Goal: Contribute content: Contribute content

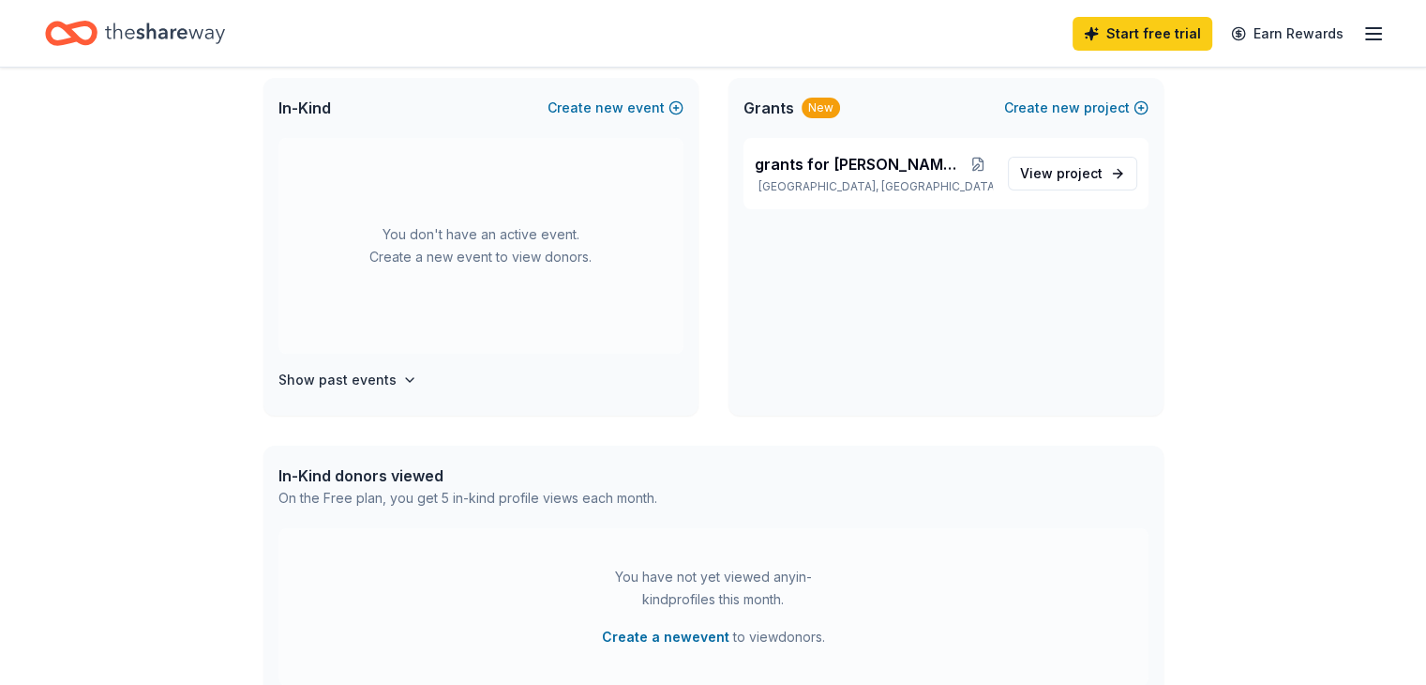
scroll to position [123, 0]
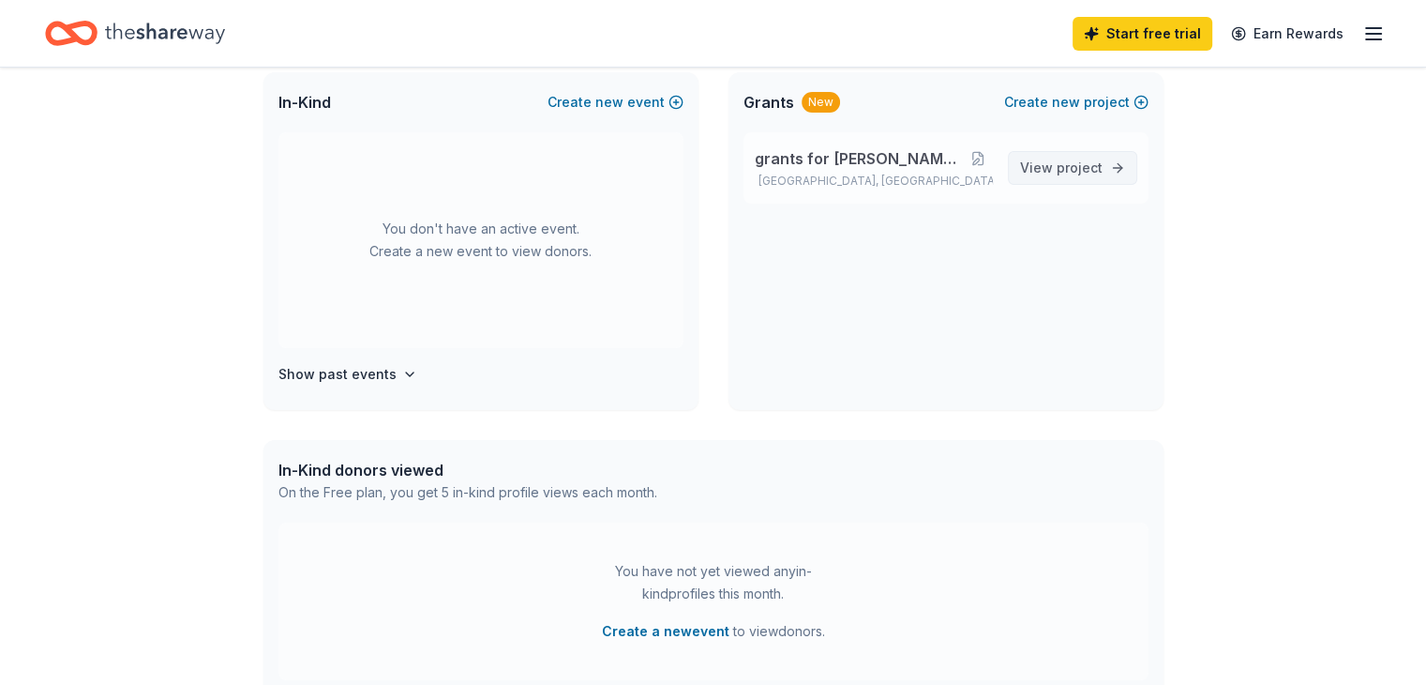
click at [1091, 168] on span "project" at bounding box center [1080, 167] width 46 height 16
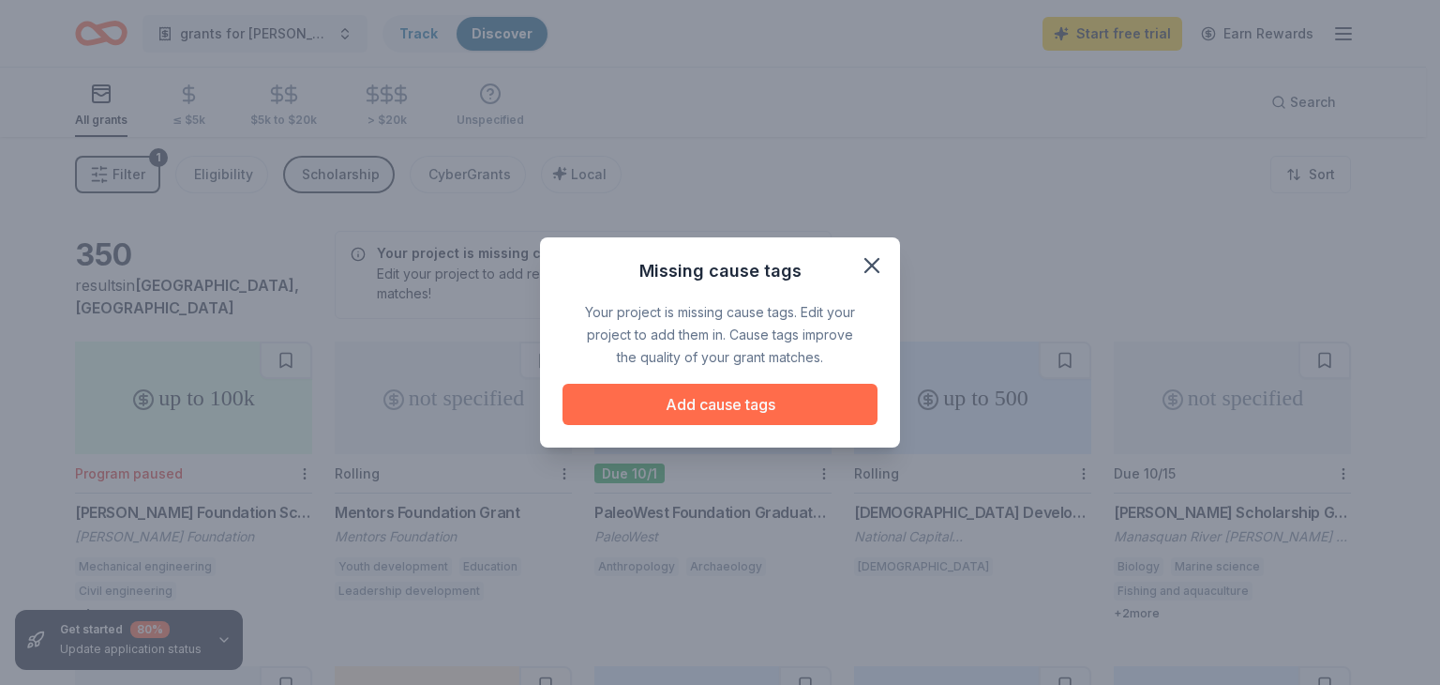
click at [716, 409] on button "Add cause tags" at bounding box center [720, 404] width 315 height 41
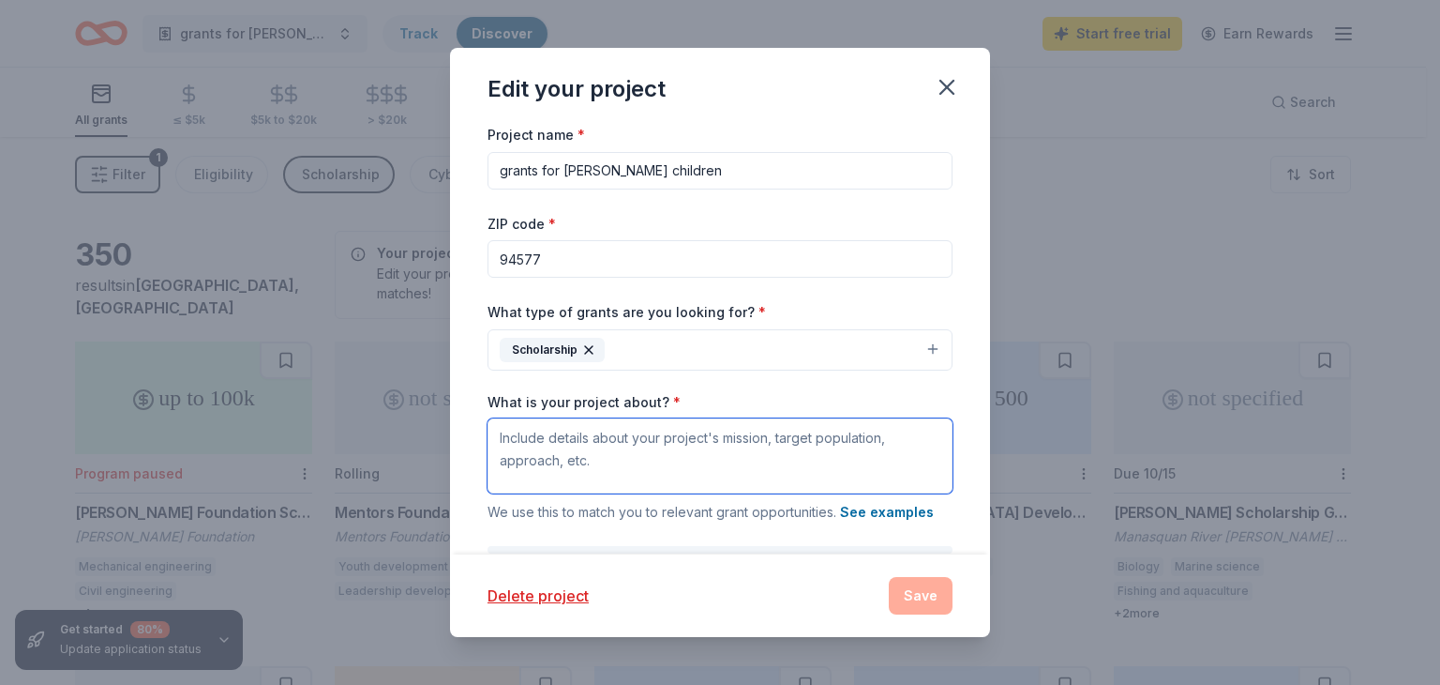
click at [549, 445] on textarea "What is your project about? *" at bounding box center [720, 455] width 465 height 75
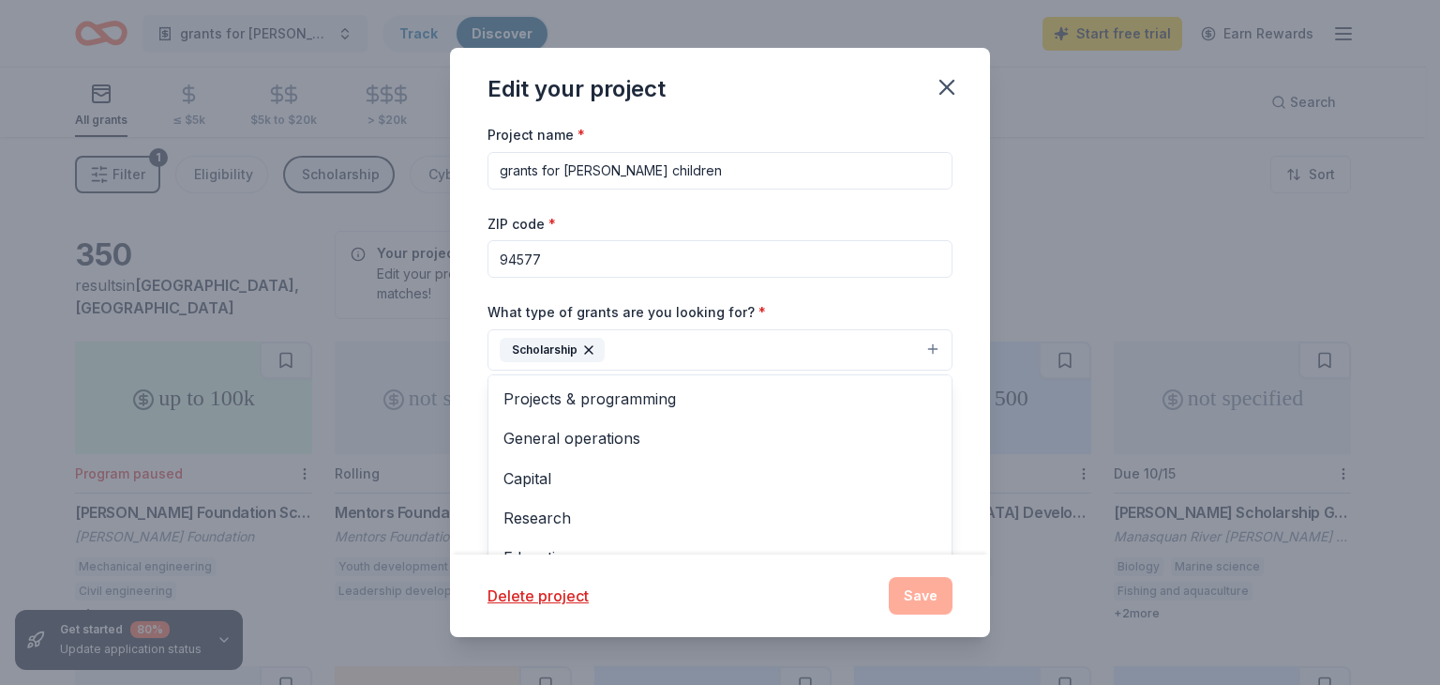
click at [917, 347] on button "Scholarship" at bounding box center [720, 349] width 465 height 41
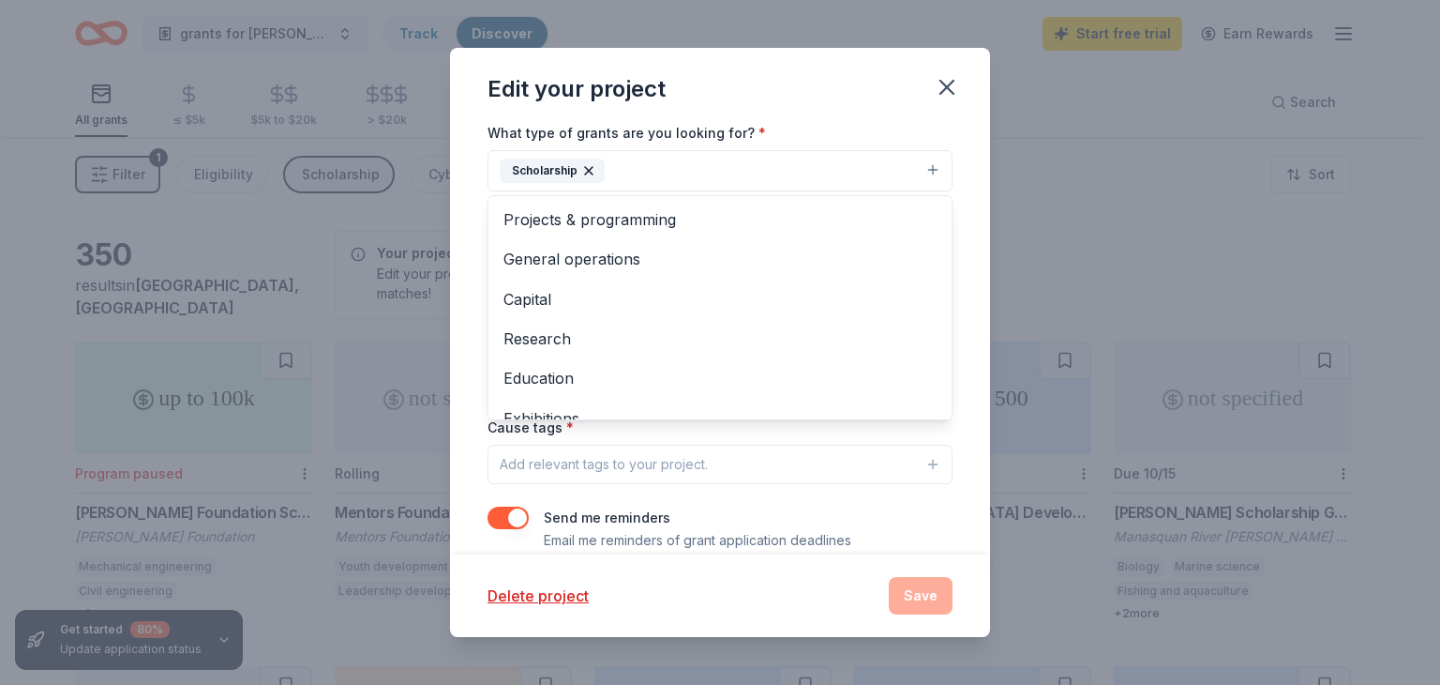
scroll to position [206, 0]
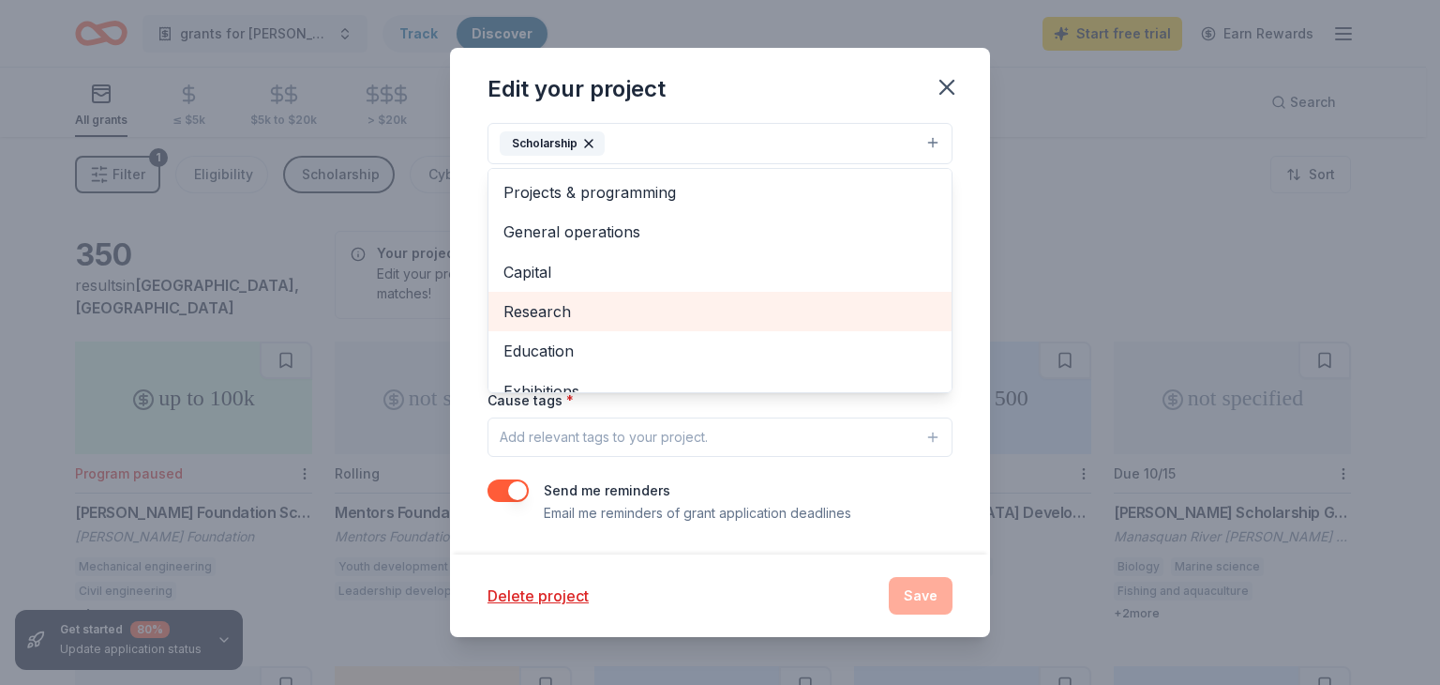
click at [852, 317] on span "Research" at bounding box center [720, 311] width 433 height 24
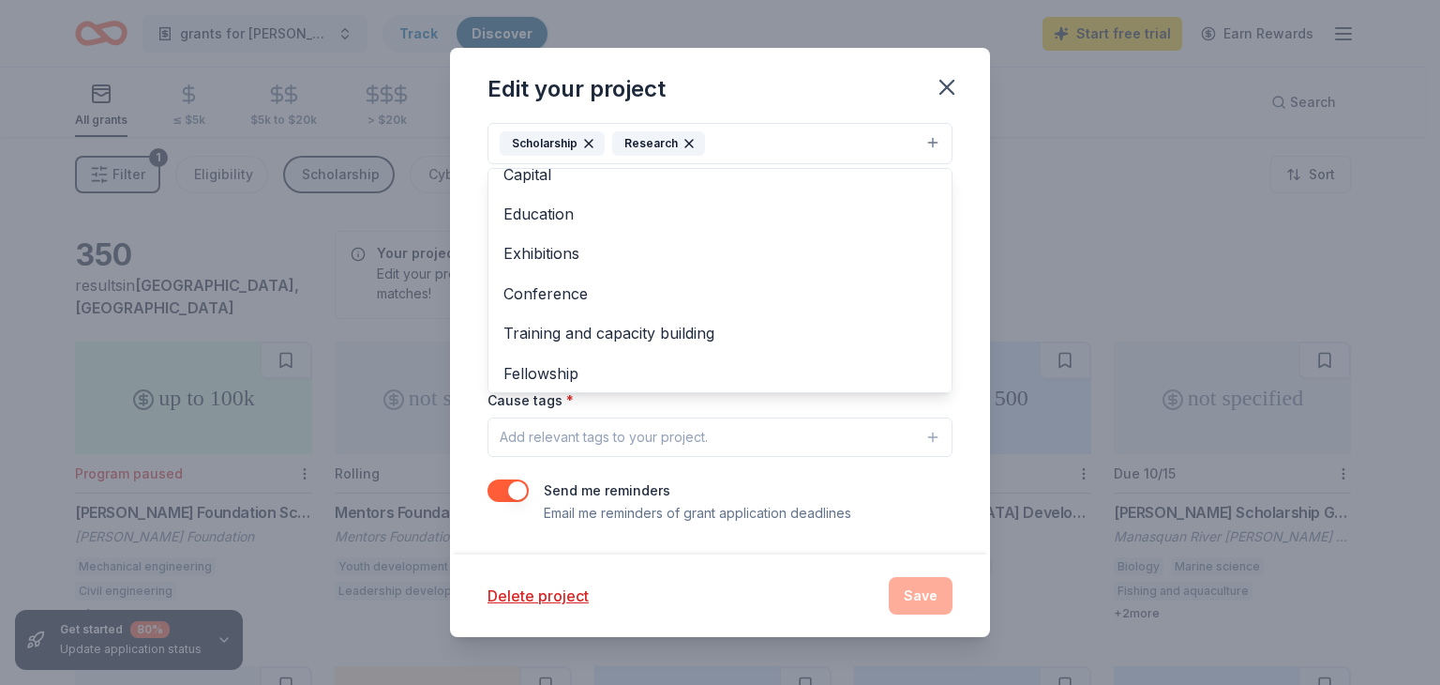
scroll to position [142, 0]
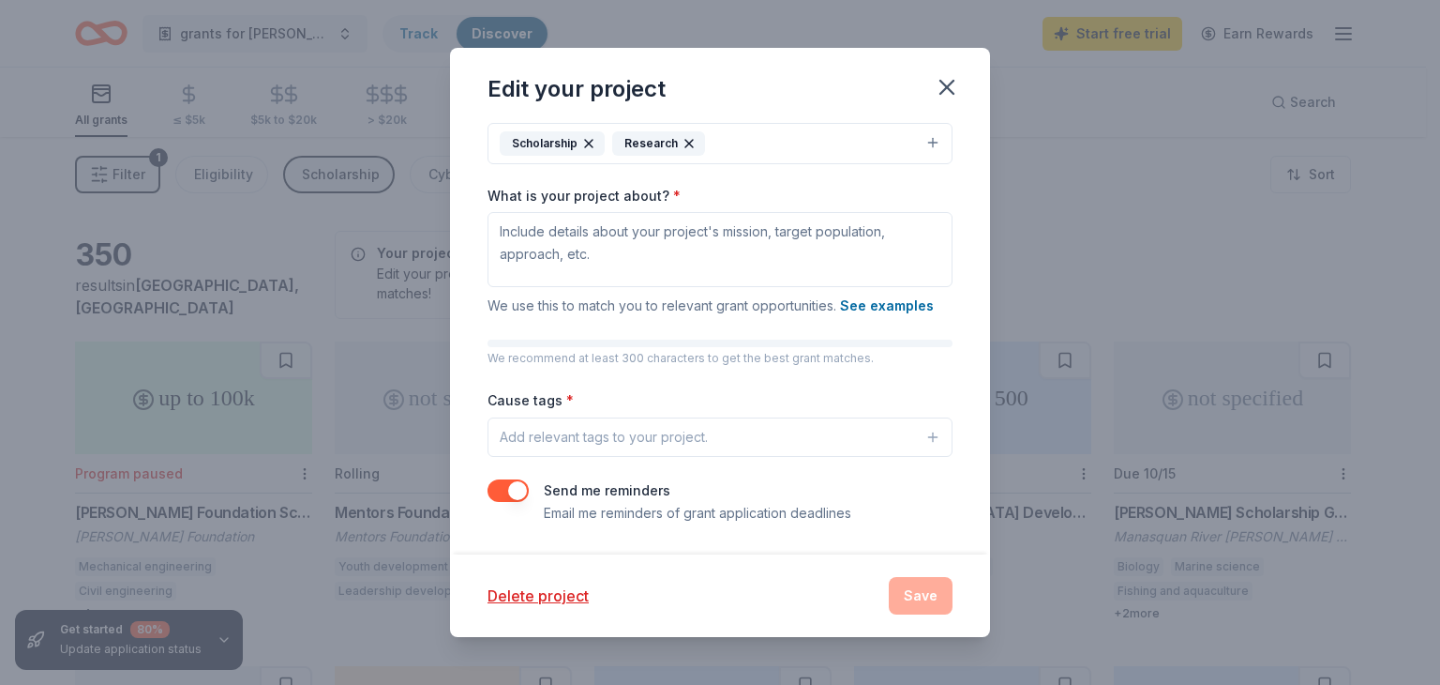
click at [686, 143] on icon "button" at bounding box center [690, 144] width 8 height 8
click at [510, 438] on div "Add relevant tags to your project." at bounding box center [604, 437] width 208 height 23
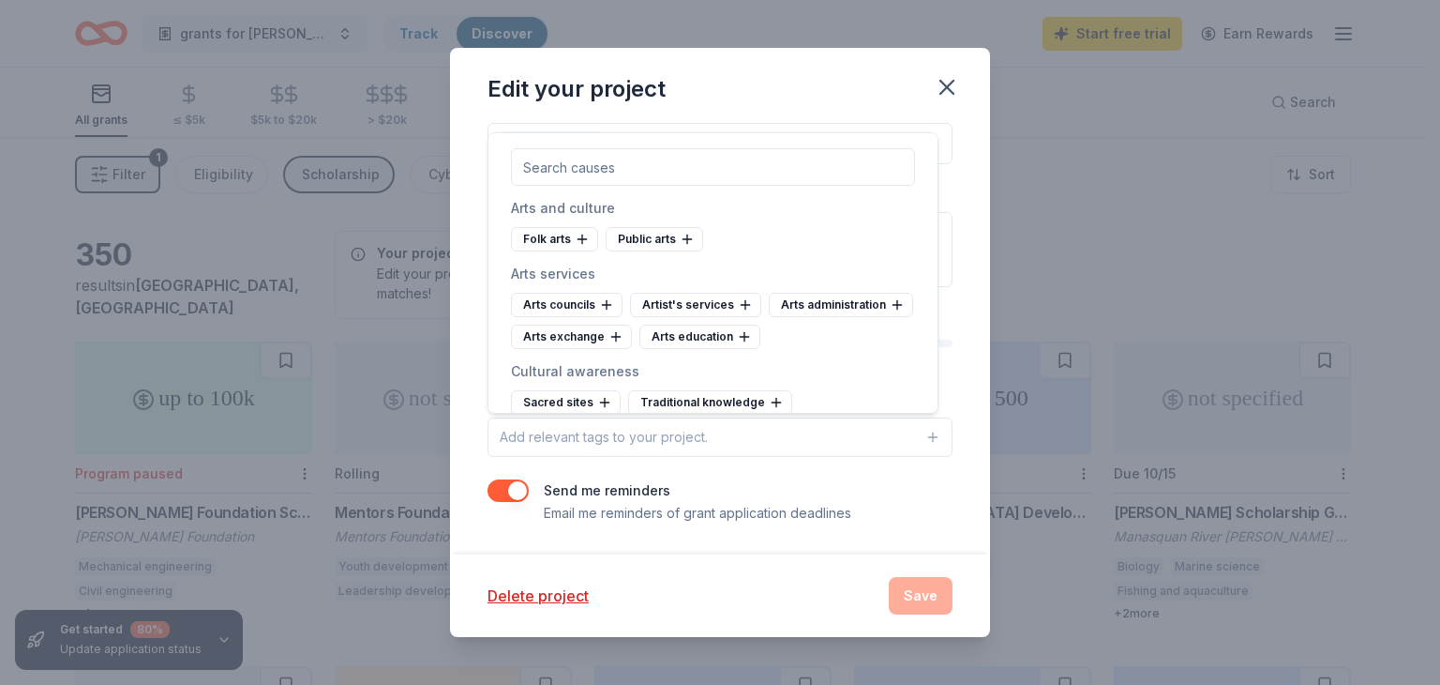
click at [926, 439] on icon "button" at bounding box center [933, 437] width 15 height 15
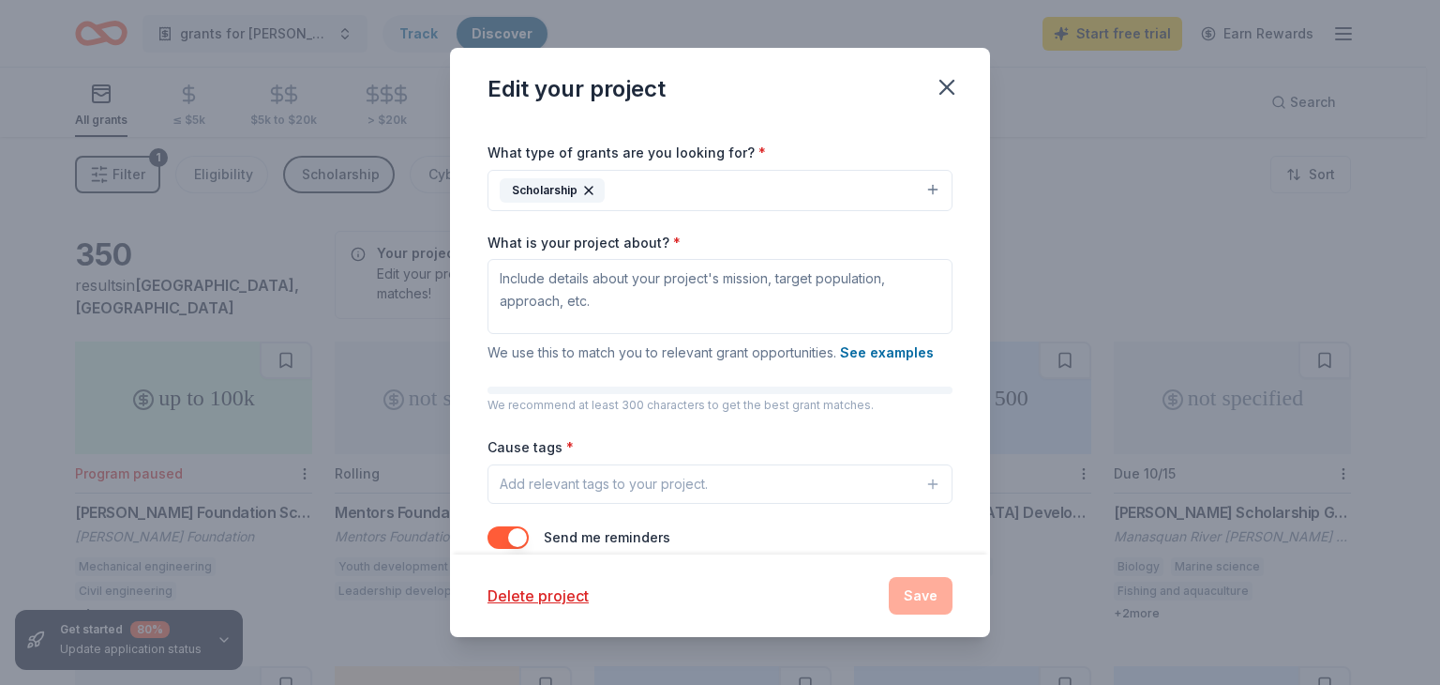
scroll to position [167, 0]
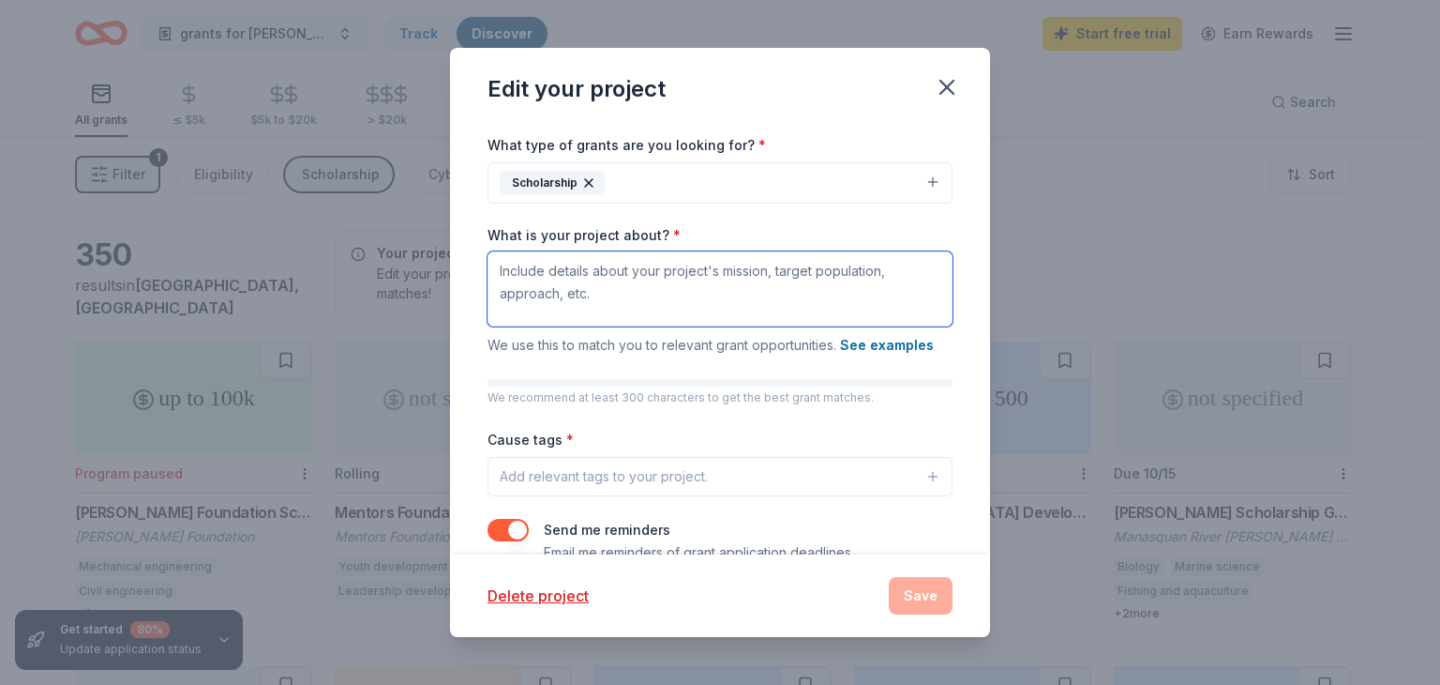
paste textarea "Scholarships can be used to supplement the cost of enrichment and academic acti…"
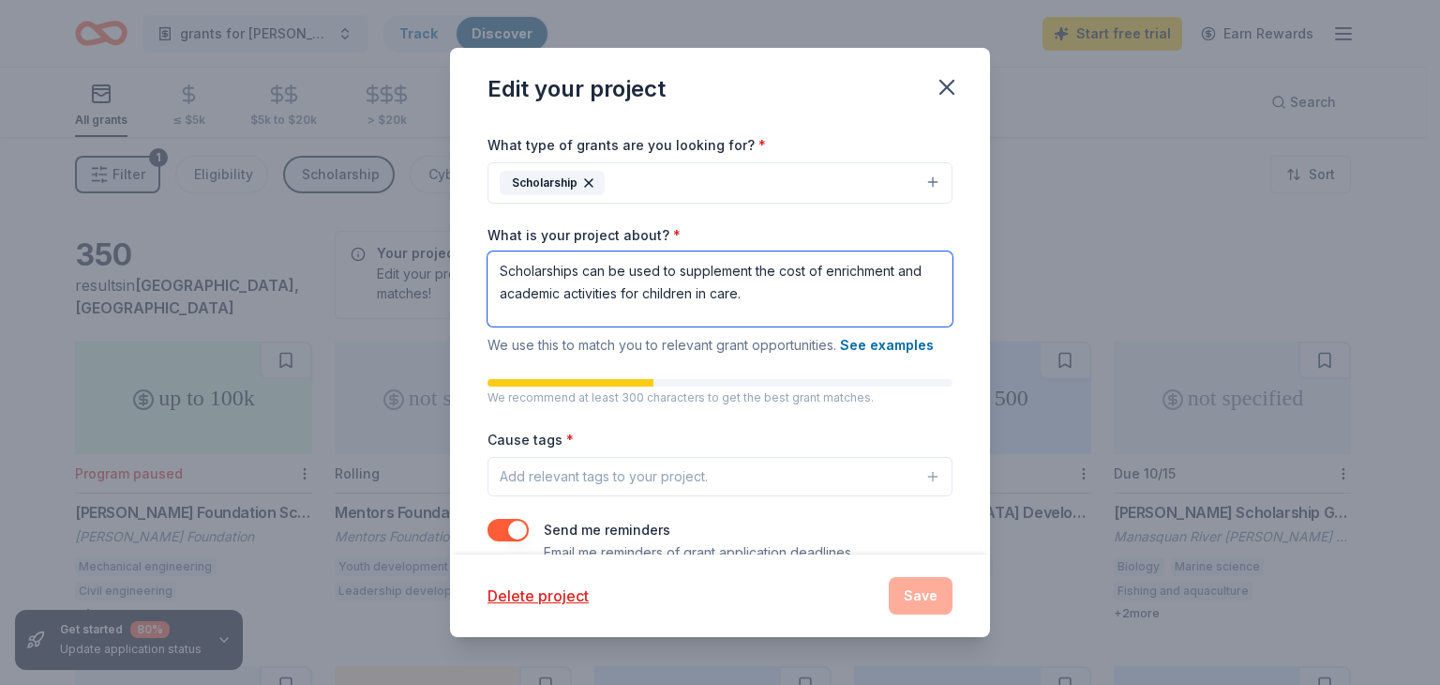
click at [770, 297] on textarea "Scholarships can be used to supplement the cost of enrichment and academic acti…" at bounding box center [720, 288] width 465 height 75
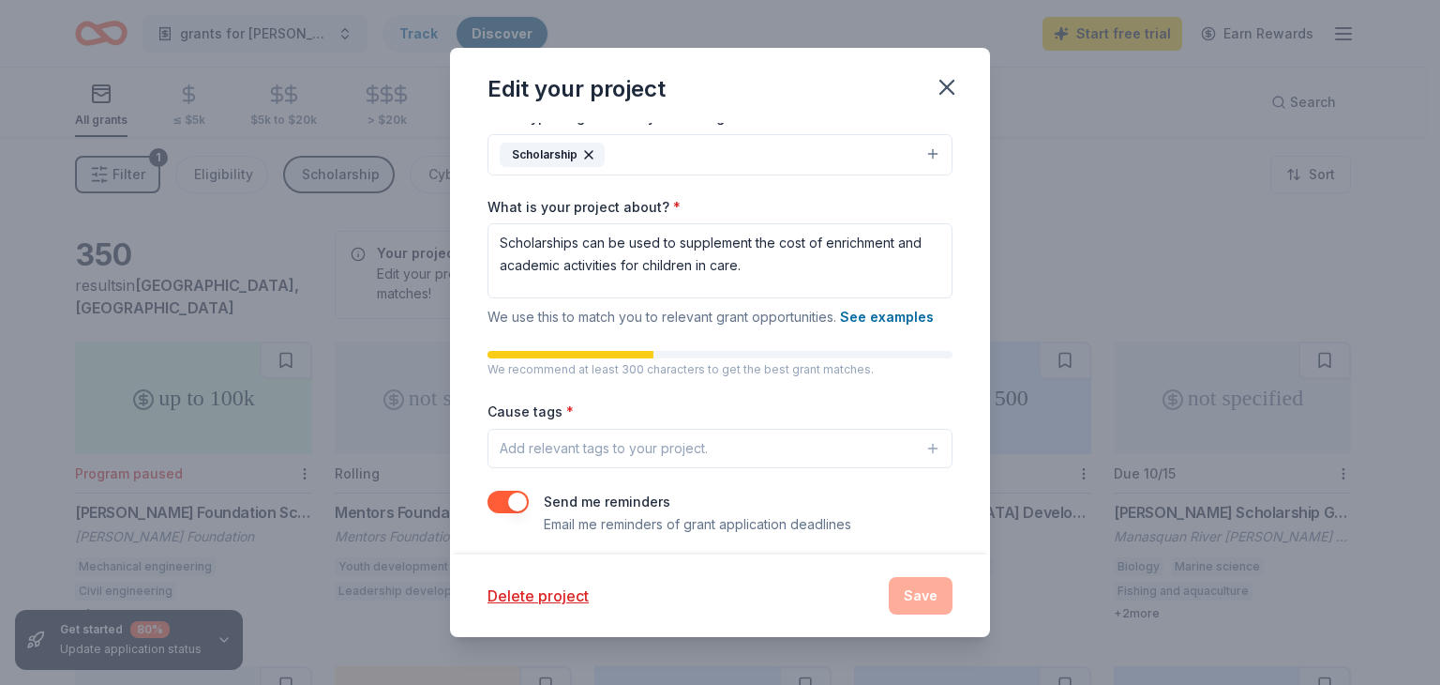
scroll to position [206, 0]
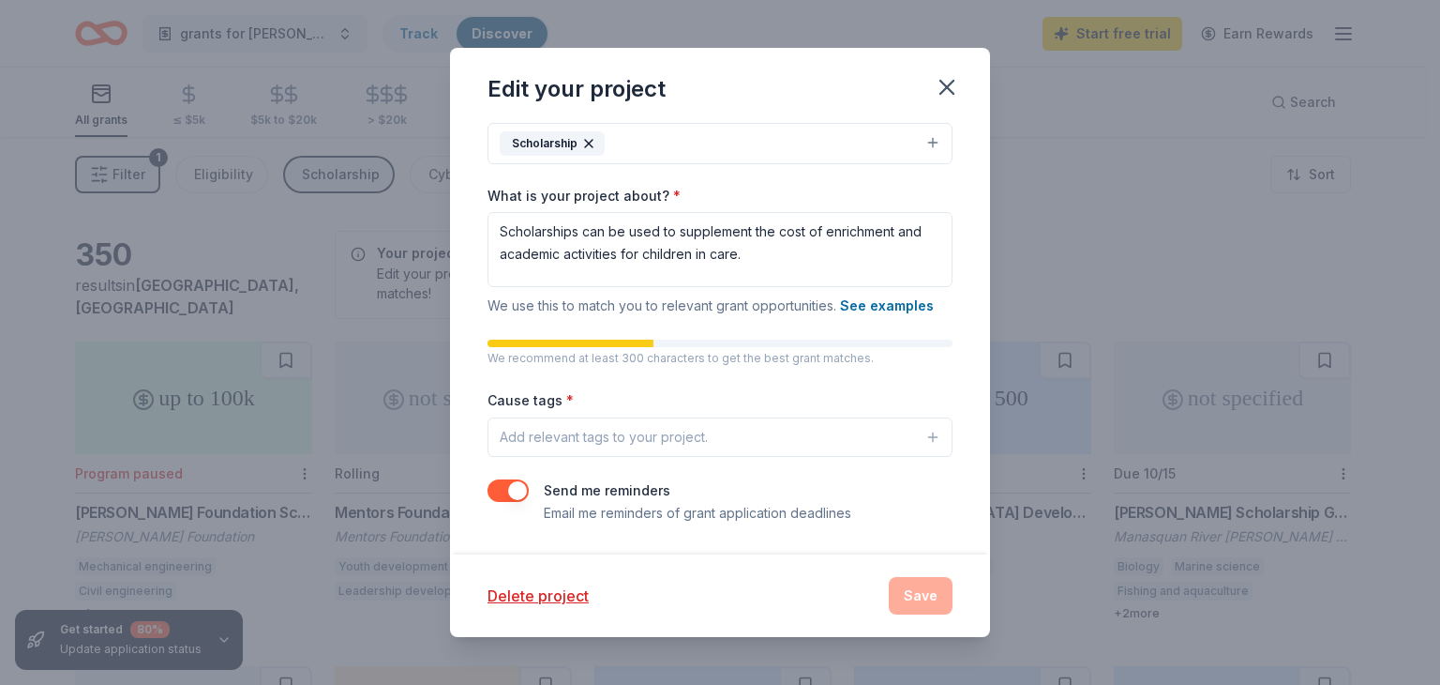
drag, startPoint x: 504, startPoint y: 430, endPoint x: 573, endPoint y: 442, distance: 70.3
click at [573, 442] on div "Add relevant tags to your project." at bounding box center [604, 437] width 208 height 23
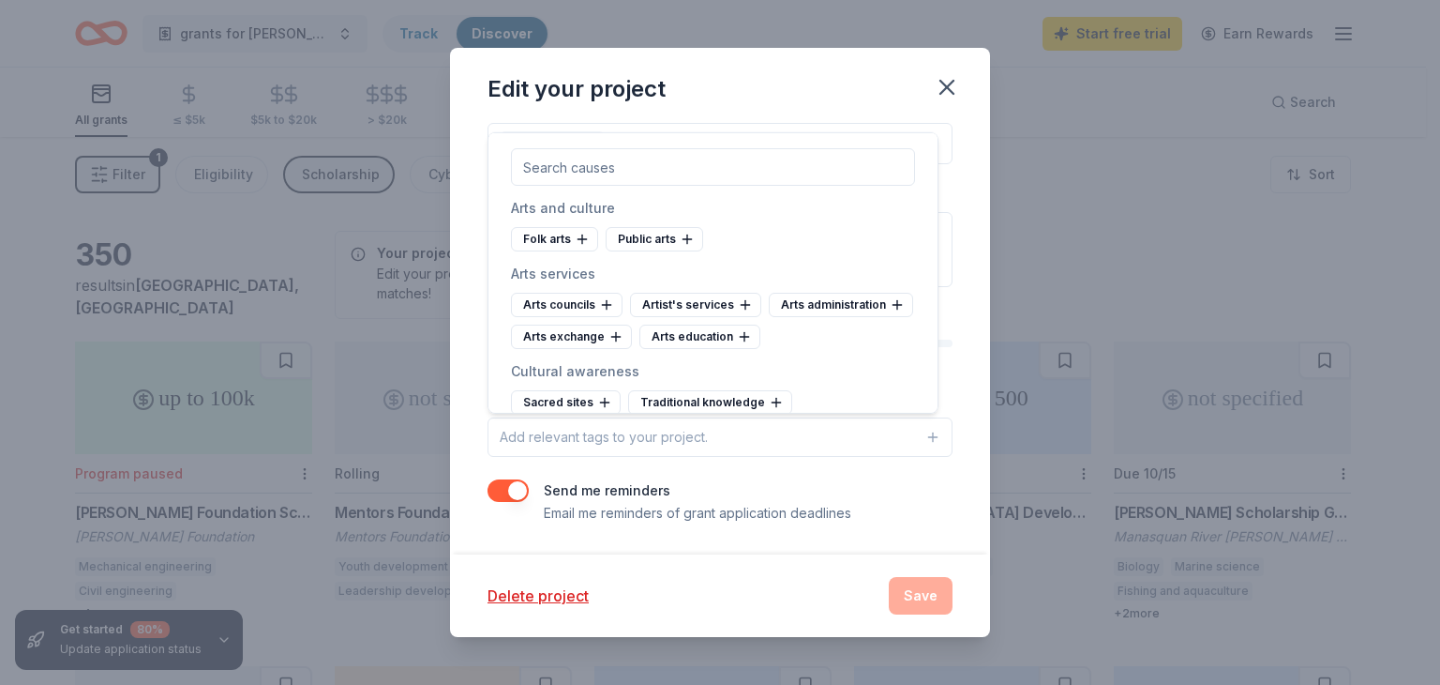
drag, startPoint x: 514, startPoint y: 432, endPoint x: 879, endPoint y: 232, distance: 416.4
click at [879, 232] on div "Folk arts Public arts" at bounding box center [713, 239] width 404 height 24
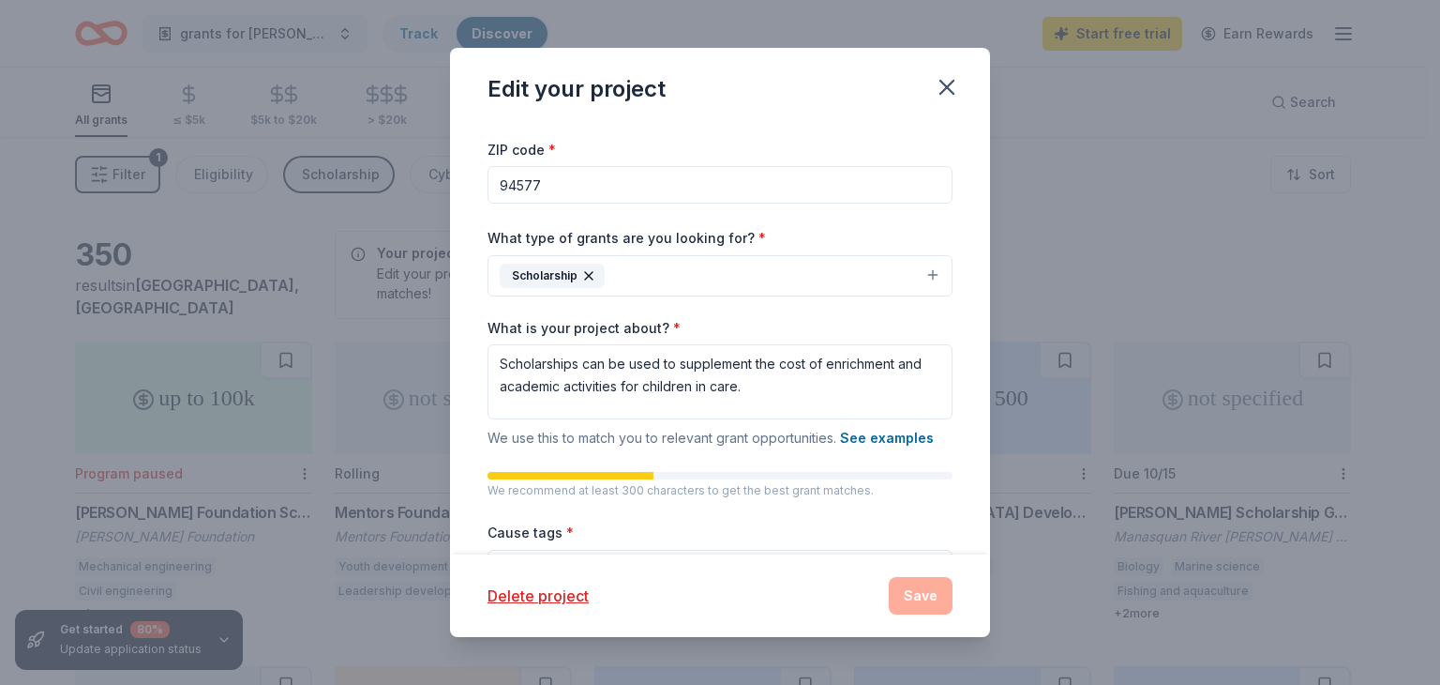
scroll to position [64, 0]
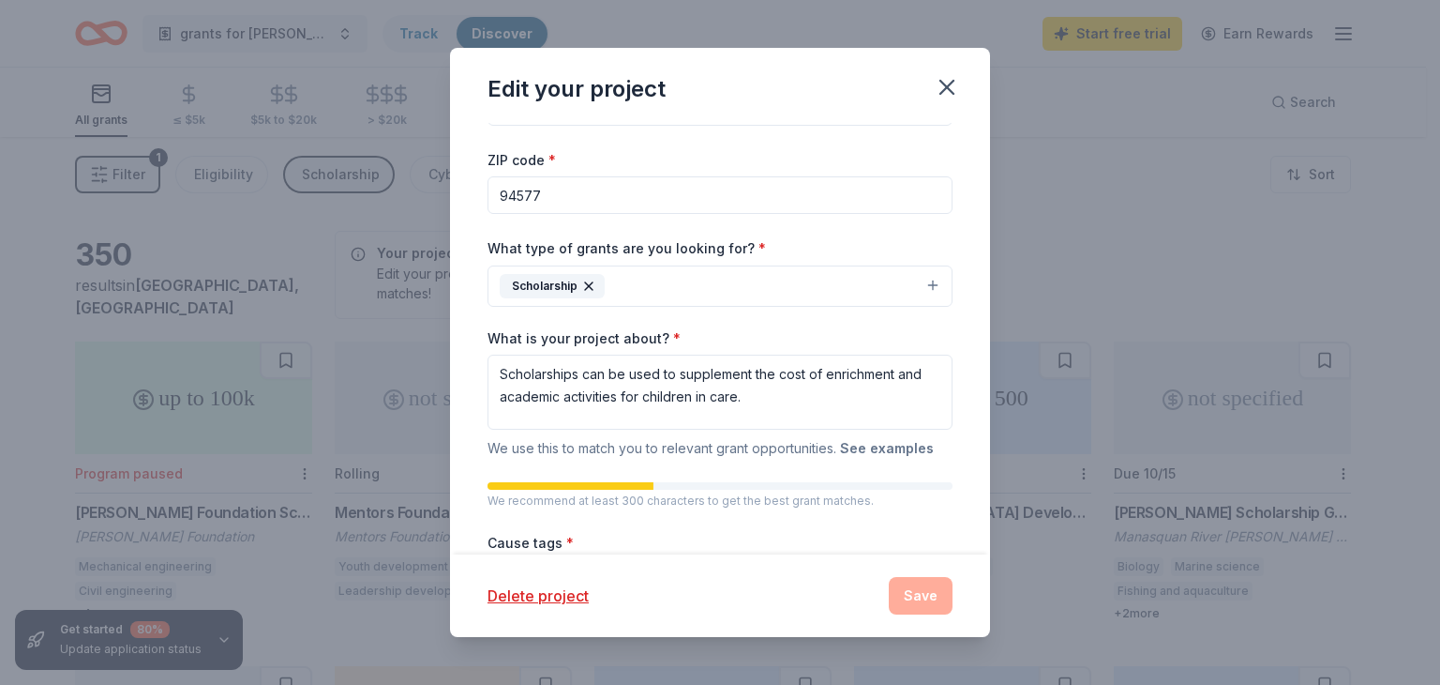
click at [869, 450] on button "See examples" at bounding box center [887, 448] width 94 height 23
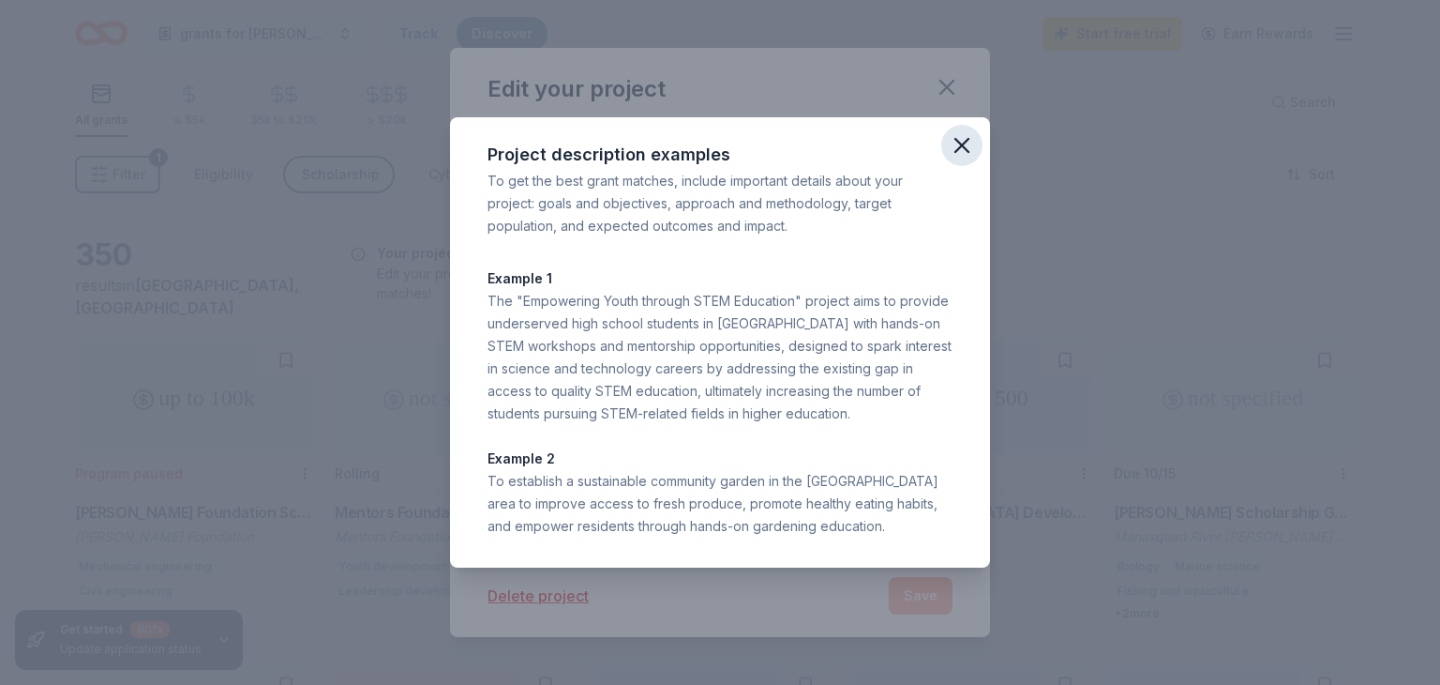
click at [954, 149] on icon "button" at bounding box center [962, 145] width 26 height 26
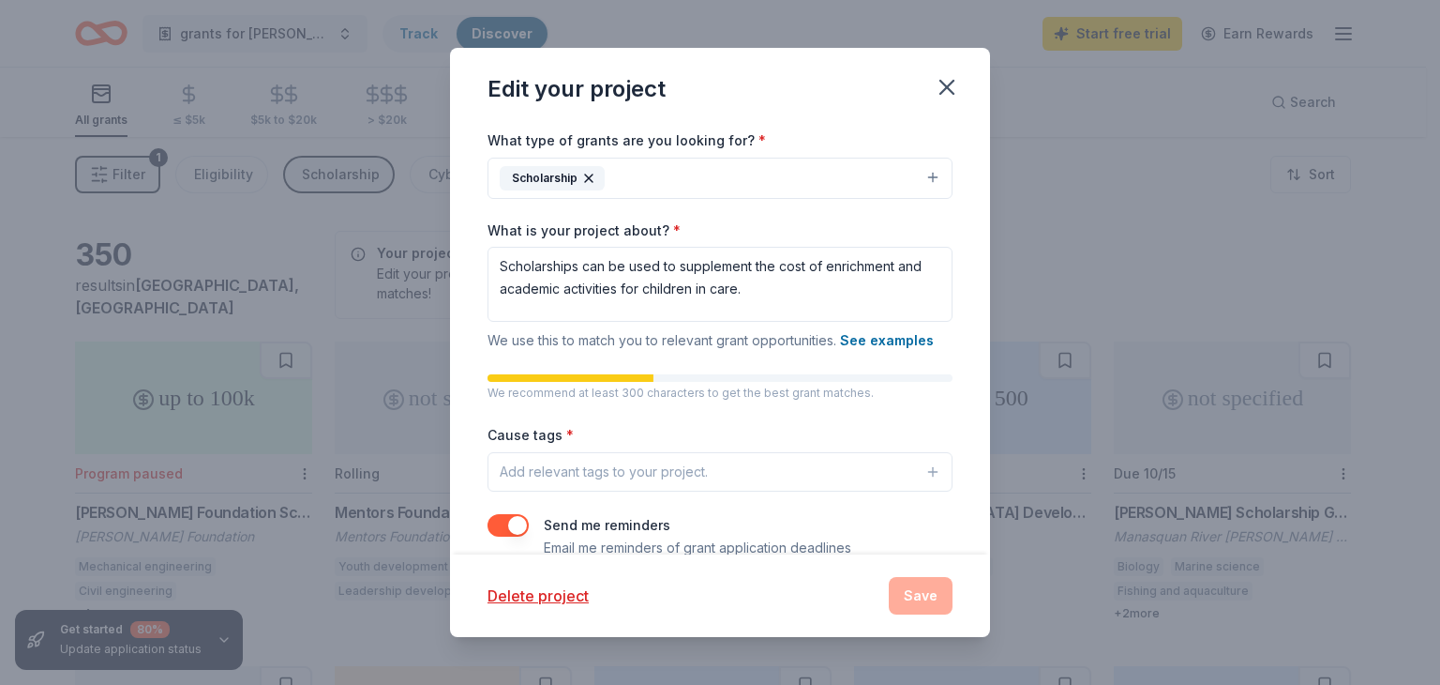
scroll to position [206, 0]
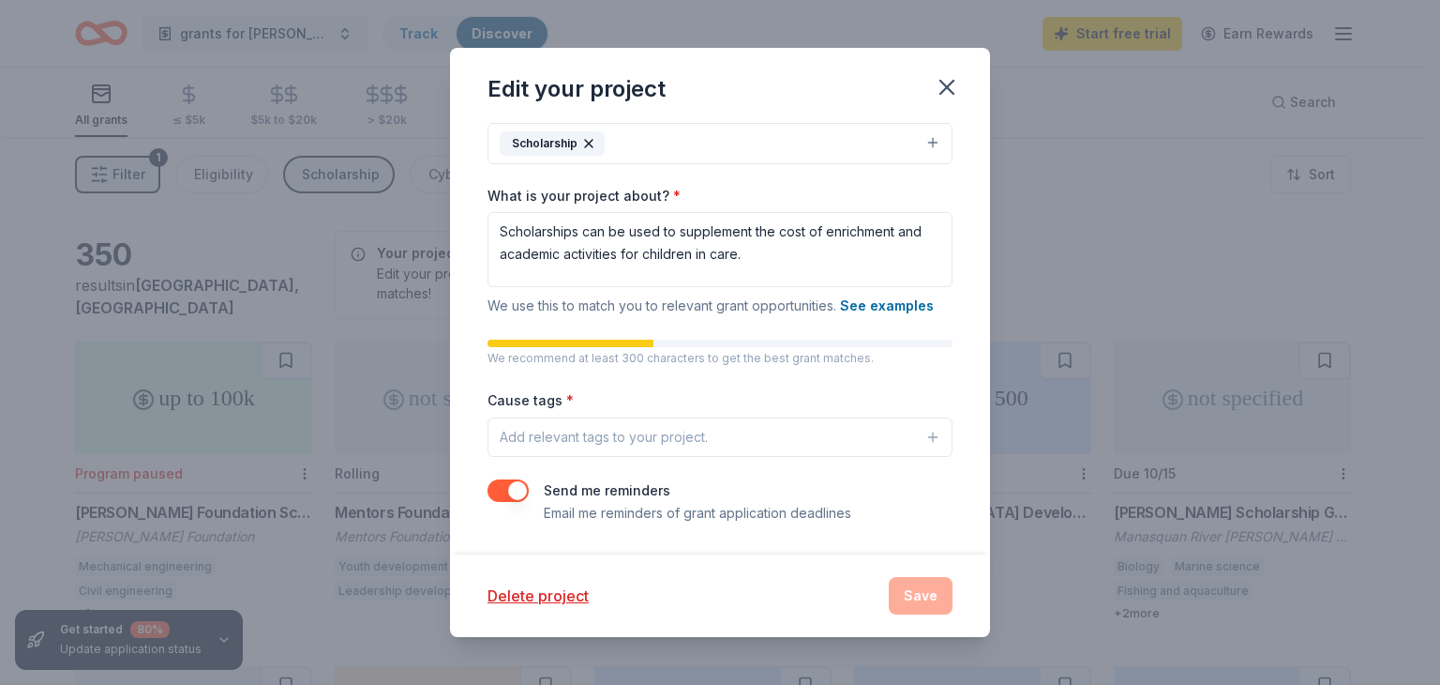
click at [904, 592] on div "Delete project Save" at bounding box center [720, 596] width 465 height 38
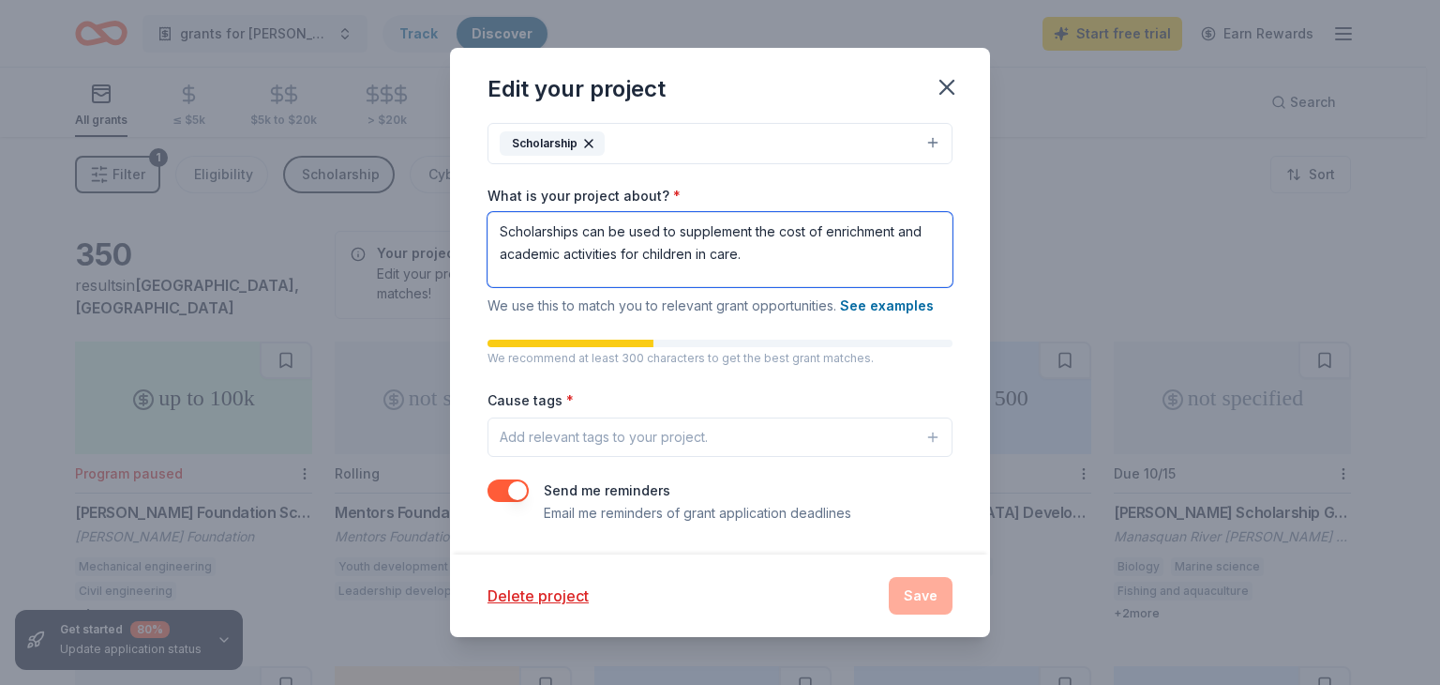
click at [825, 245] on textarea "Scholarships can be used to supplement the cost of enrichment and academic acti…" at bounding box center [720, 249] width 465 height 75
drag, startPoint x: 582, startPoint y: 229, endPoint x: 624, endPoint y: 232, distance: 41.4
click at [624, 232] on textarea "Scholarships can be used to supplement the cost of enrichment and academic acti…" at bounding box center [720, 249] width 465 height 75
type textarea "Scholarships are used to supplement the cost of enrichment and academic activit…"
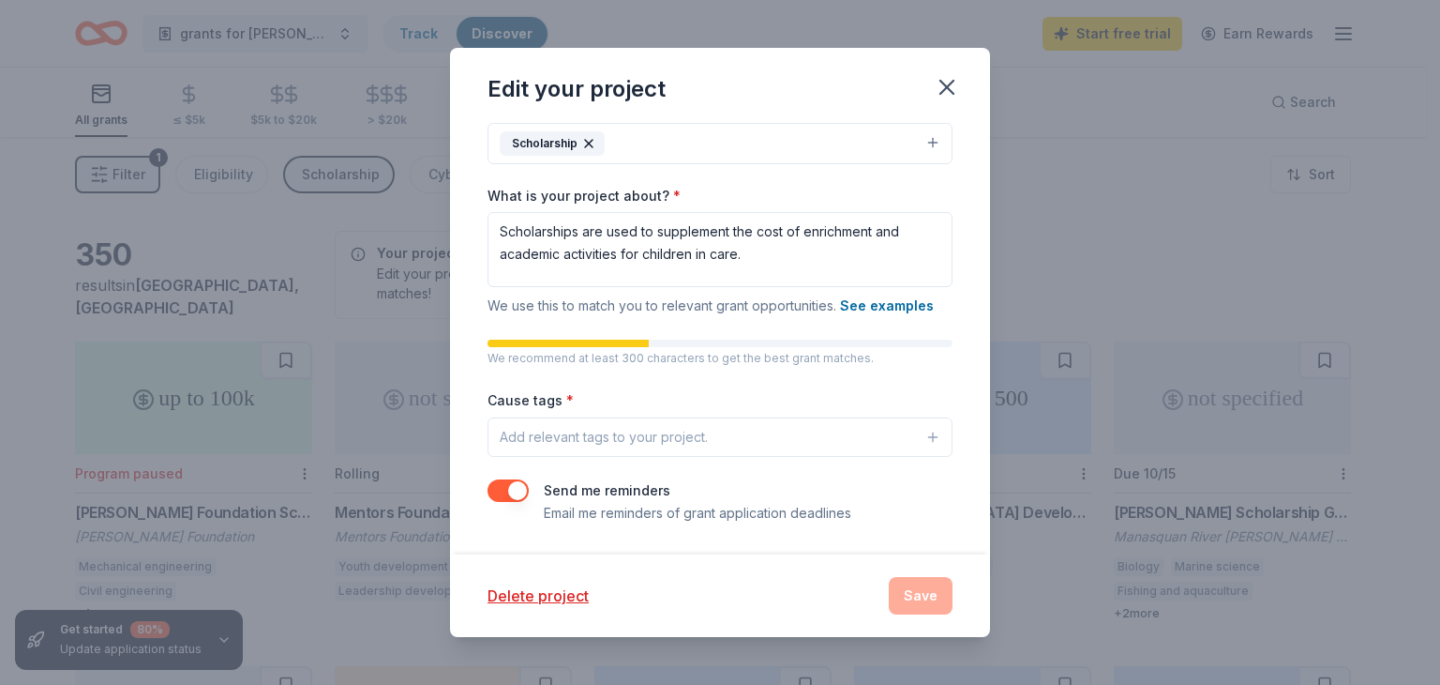
click at [915, 350] on div "We recommend at least 300 characters to get the best grant matches." at bounding box center [720, 352] width 465 height 26
click at [942, 83] on icon "button" at bounding box center [947, 87] width 13 height 13
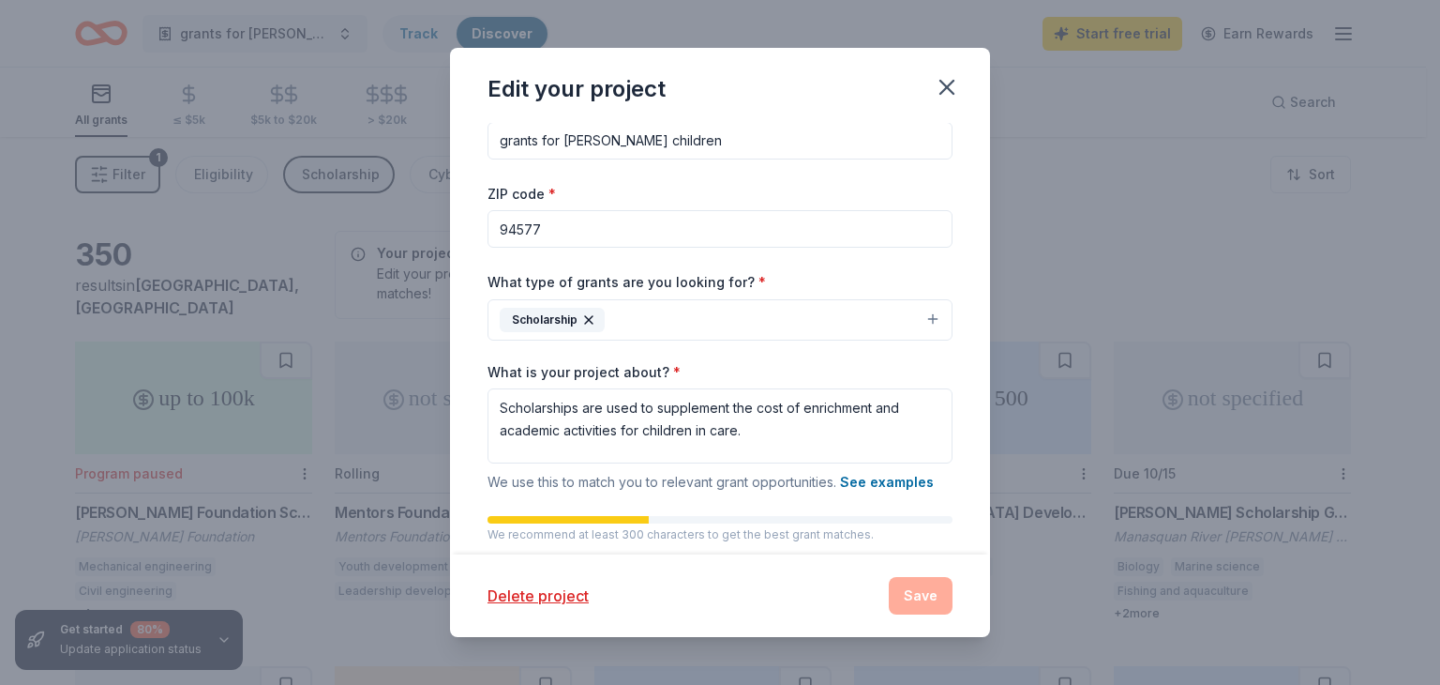
scroll to position [0, 0]
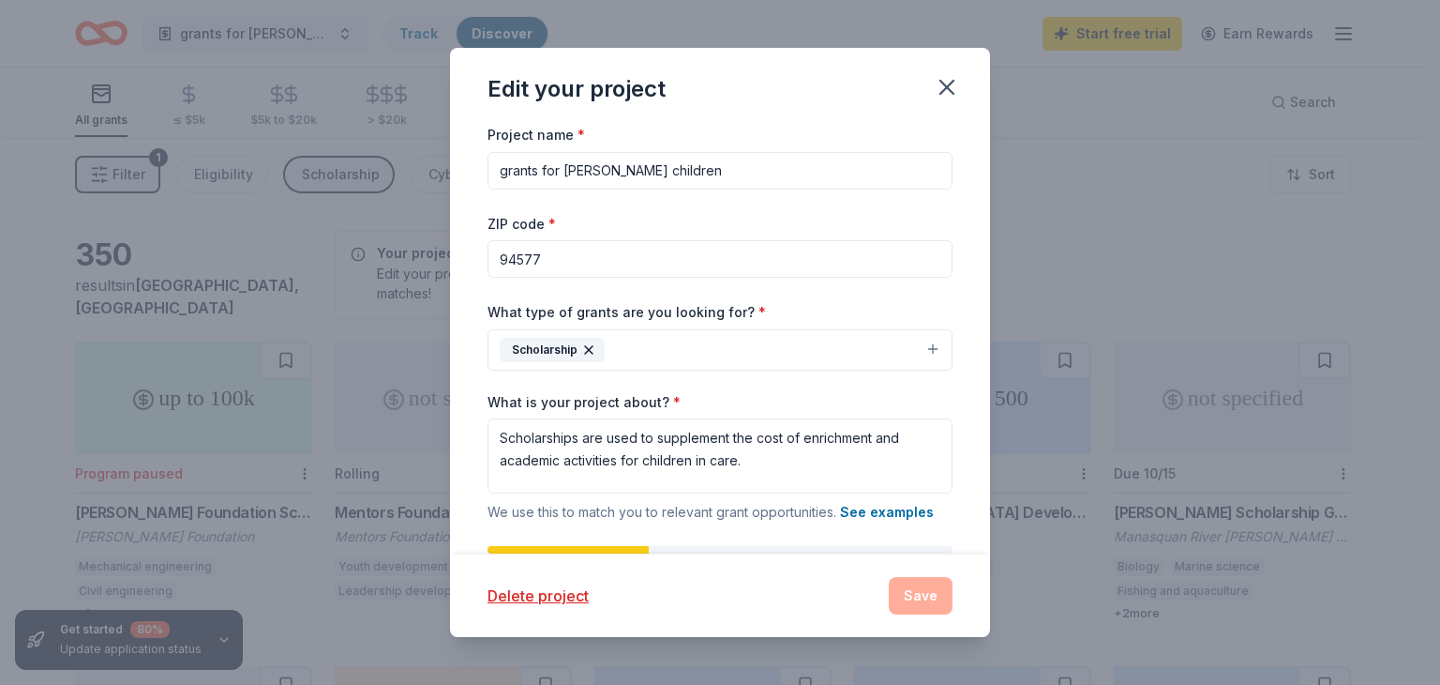
drag, startPoint x: 537, startPoint y: 170, endPoint x: 497, endPoint y: 168, distance: 40.4
click at [497, 168] on input "grants for [PERSON_NAME] children" at bounding box center [720, 171] width 465 height 38
type input "Scholarships for [PERSON_NAME] children"
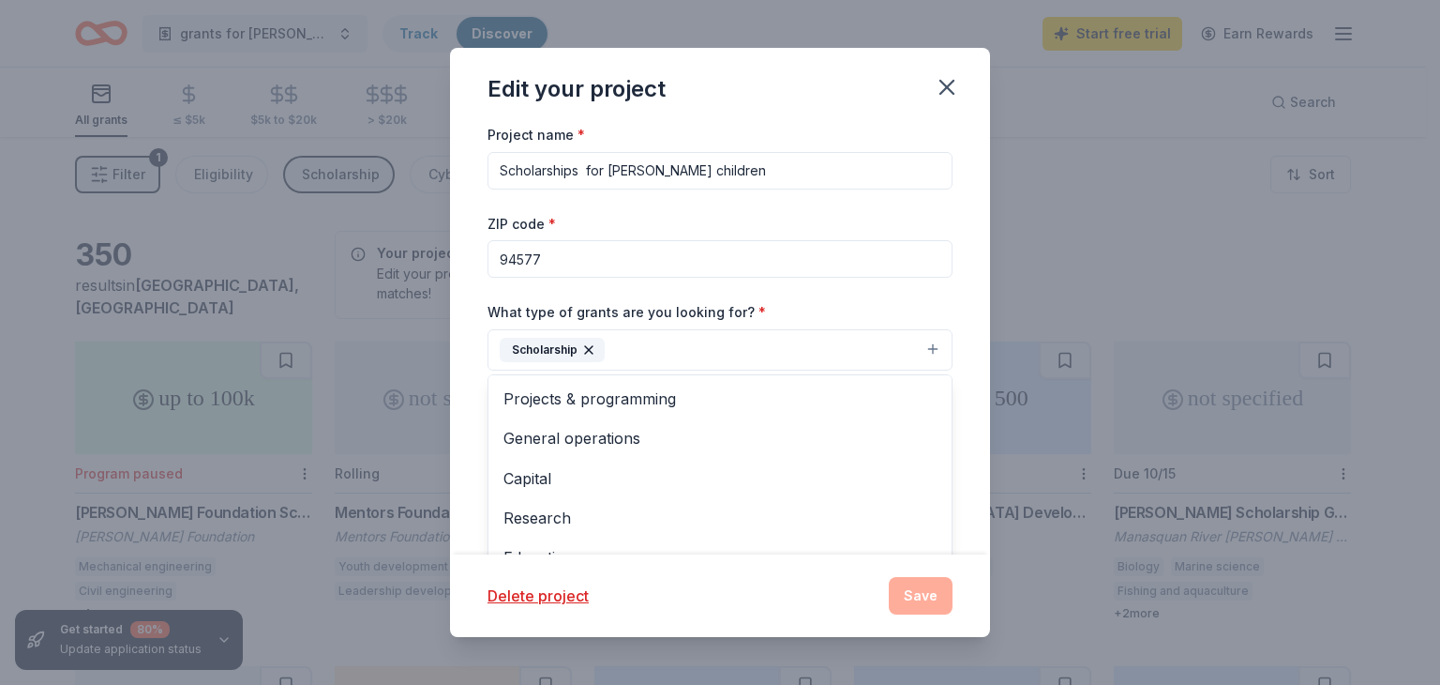
click at [876, 332] on button "Scholarship" at bounding box center [720, 349] width 465 height 41
click at [927, 600] on div "Edit your project Project name * Scholarships for [PERSON_NAME] children ZIP co…" at bounding box center [720, 342] width 540 height 589
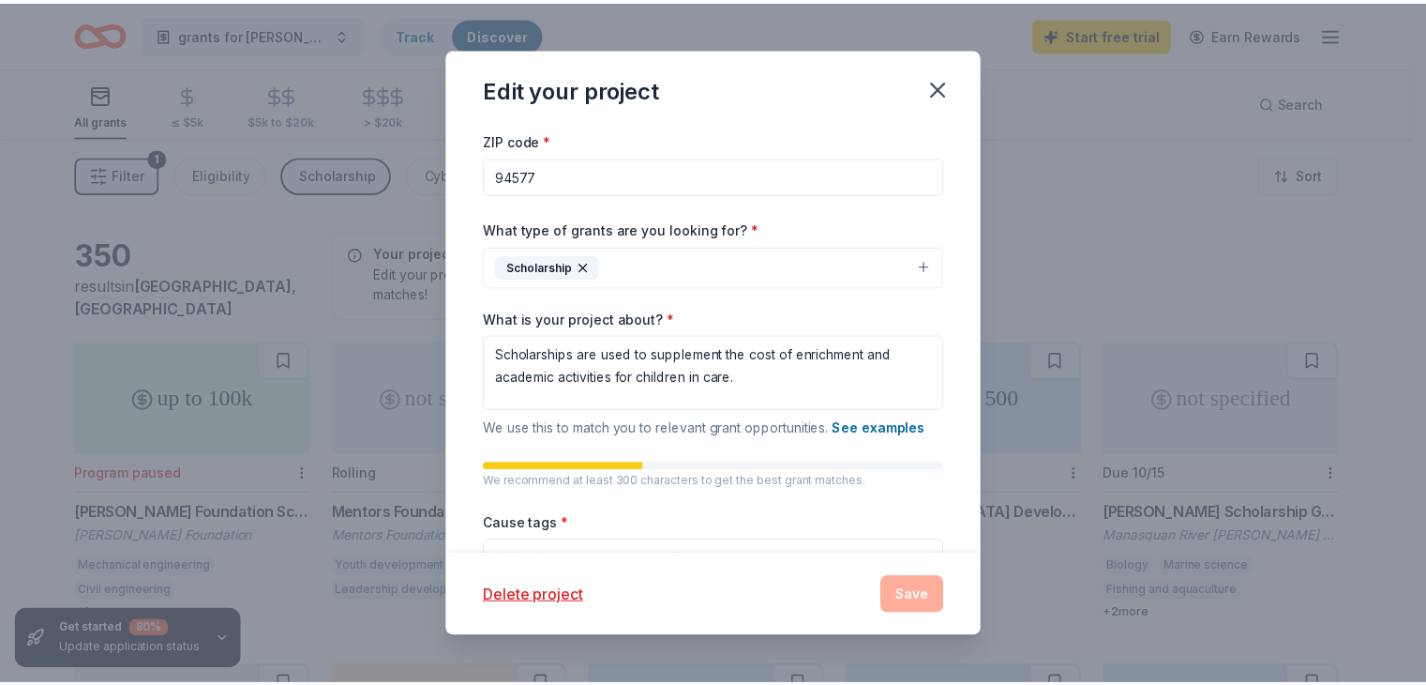
scroll to position [206, 0]
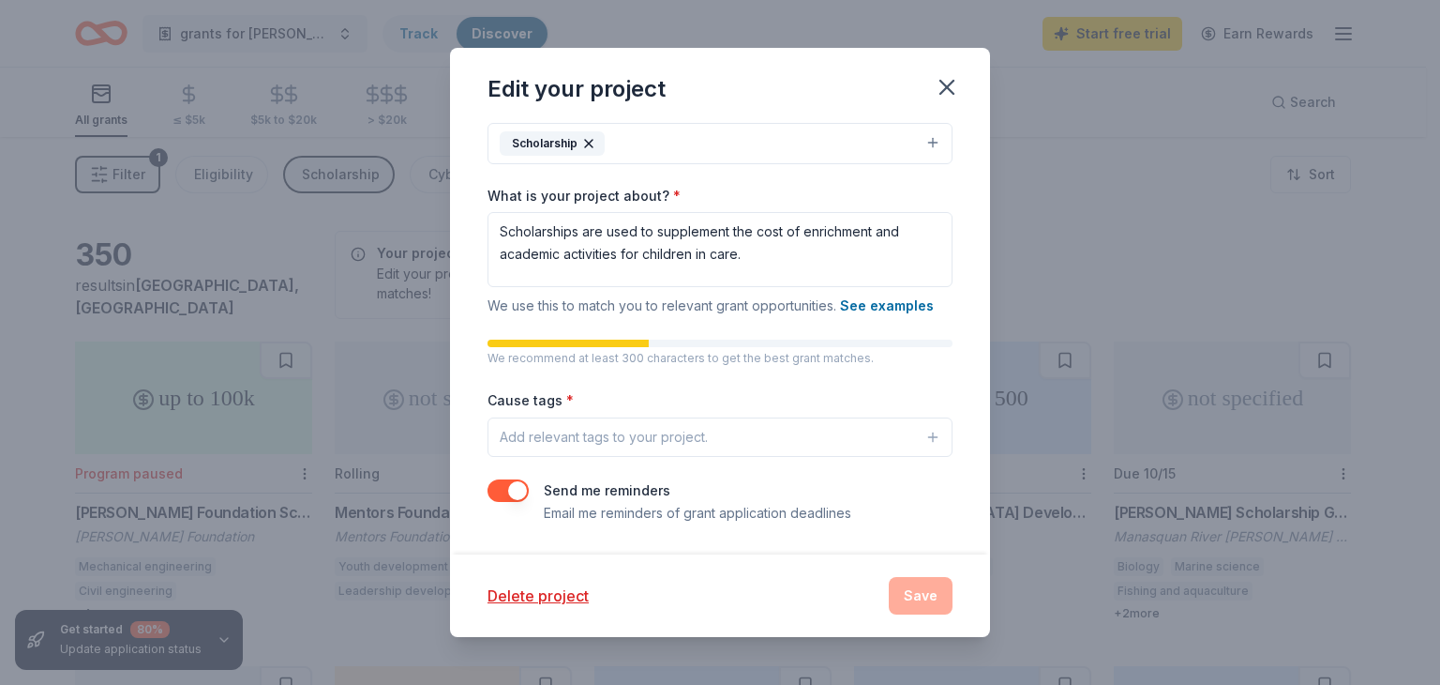
click at [914, 594] on div "Delete project Save" at bounding box center [720, 596] width 465 height 38
click at [507, 489] on button "button" at bounding box center [508, 490] width 41 height 23
click at [948, 85] on icon "button" at bounding box center [947, 87] width 13 height 13
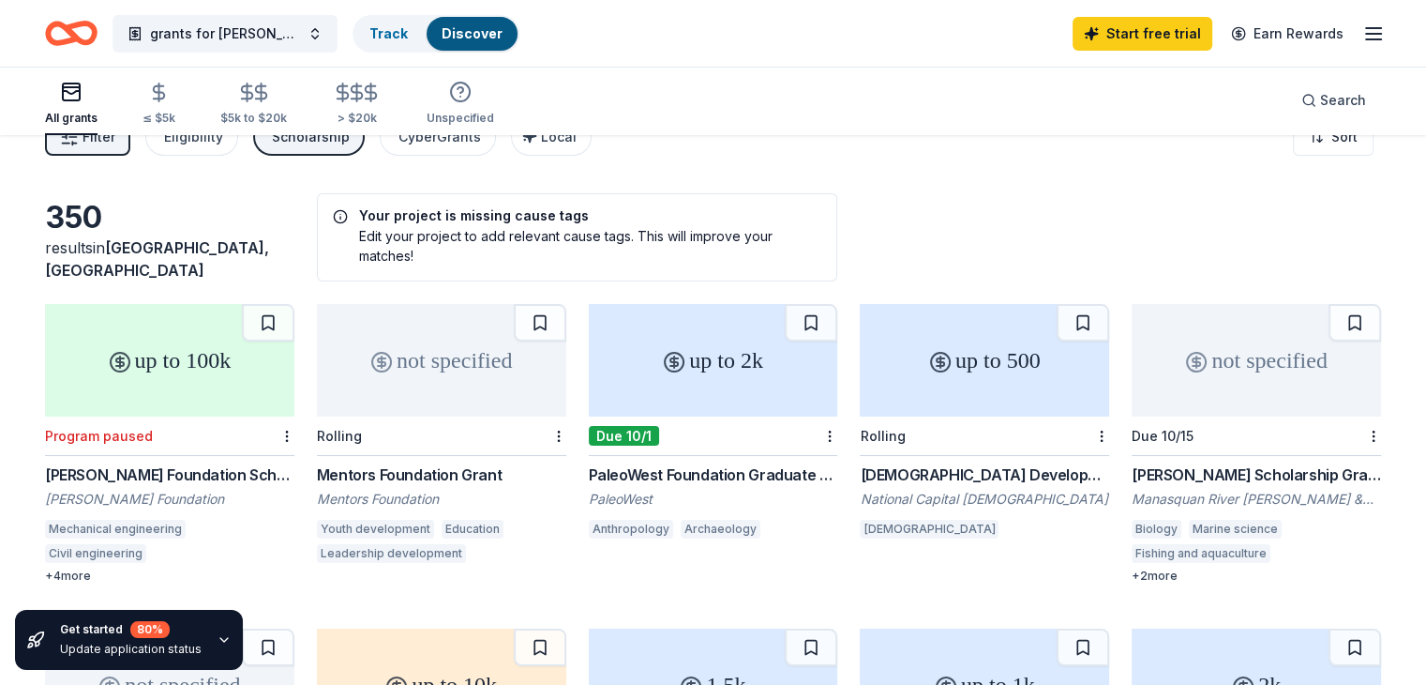
scroll to position [0, 0]
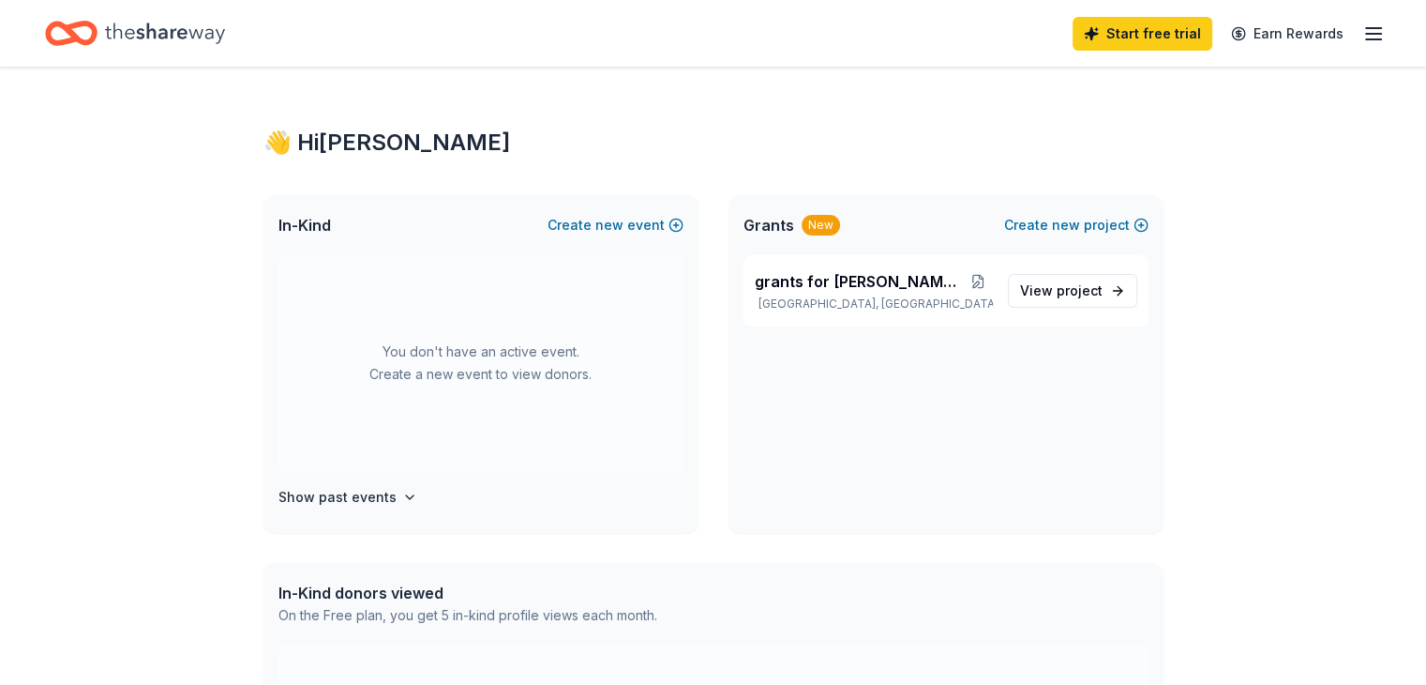
scroll to position [123, 0]
